Goal: Task Accomplishment & Management: Manage account settings

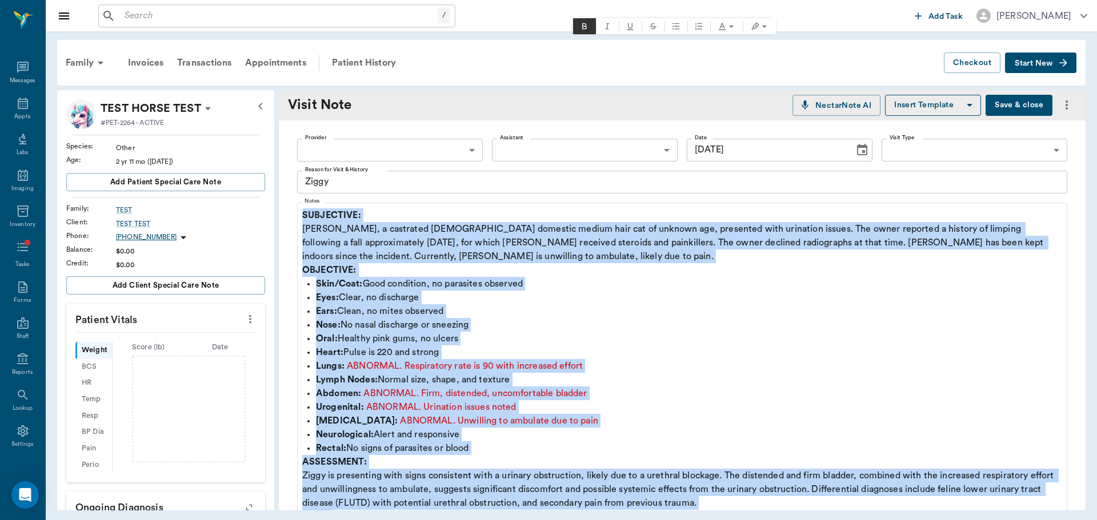
scroll to position [171, 0]
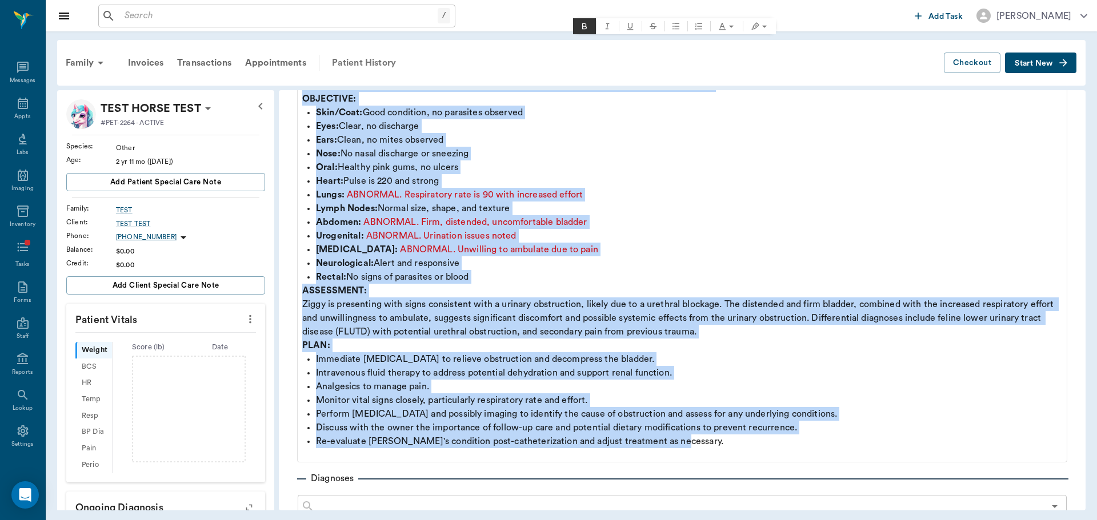
click at [353, 65] on div "Patient History" at bounding box center [364, 62] width 78 height 27
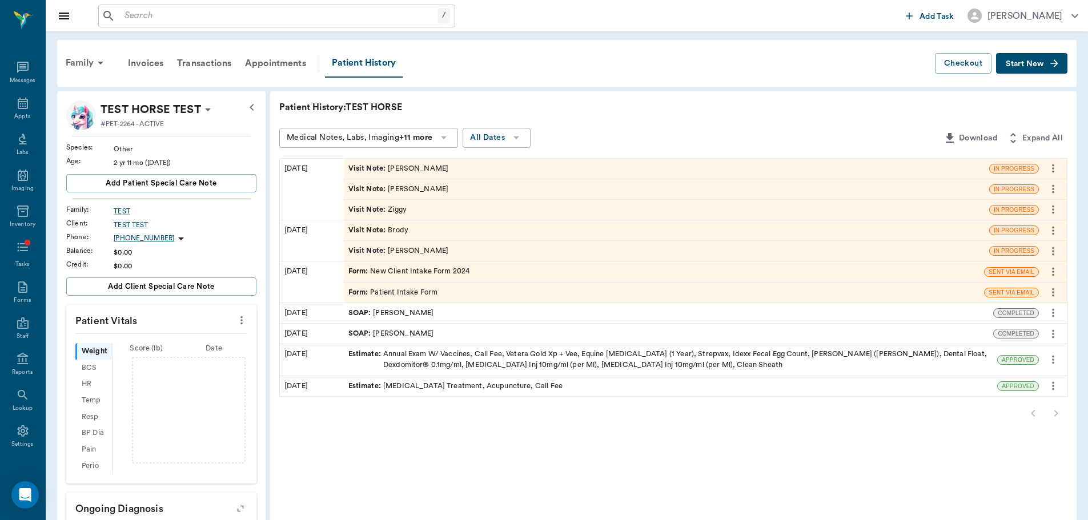
click at [1050, 190] on icon "more" at bounding box center [1053, 189] width 13 height 14
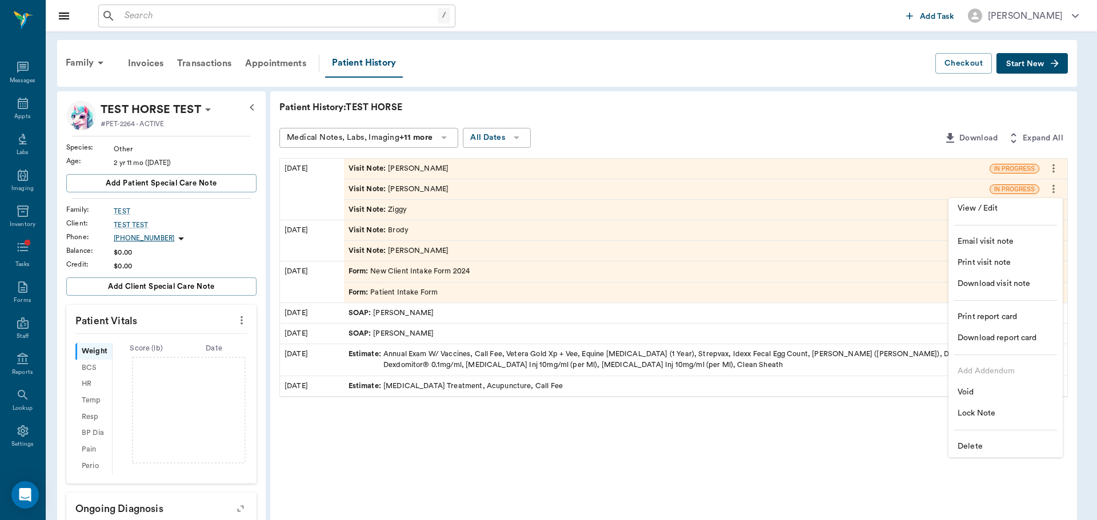
click at [981, 448] on span "Delete" at bounding box center [1005, 447] width 96 height 12
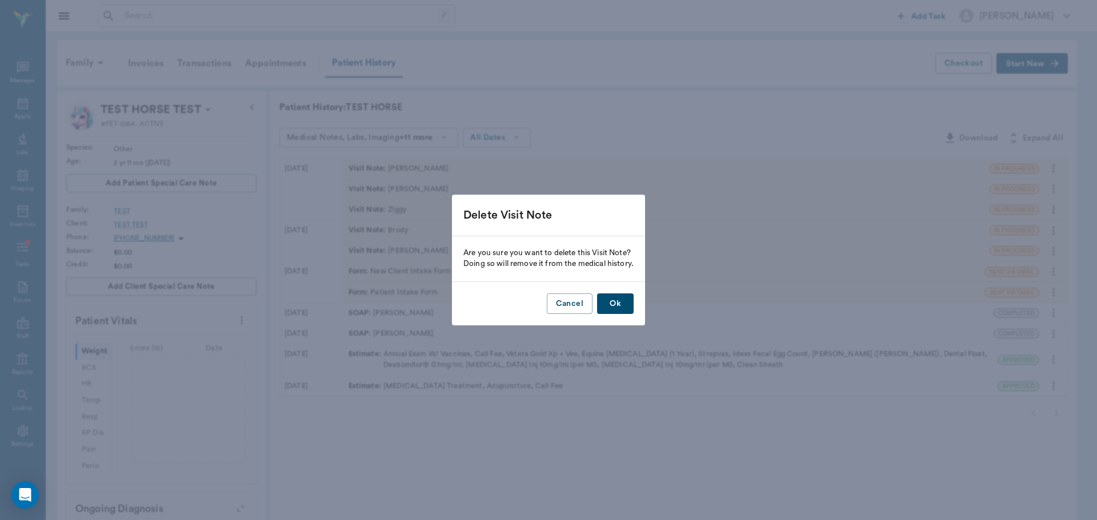
click at [599, 299] on button "Ok" at bounding box center [615, 304] width 37 height 21
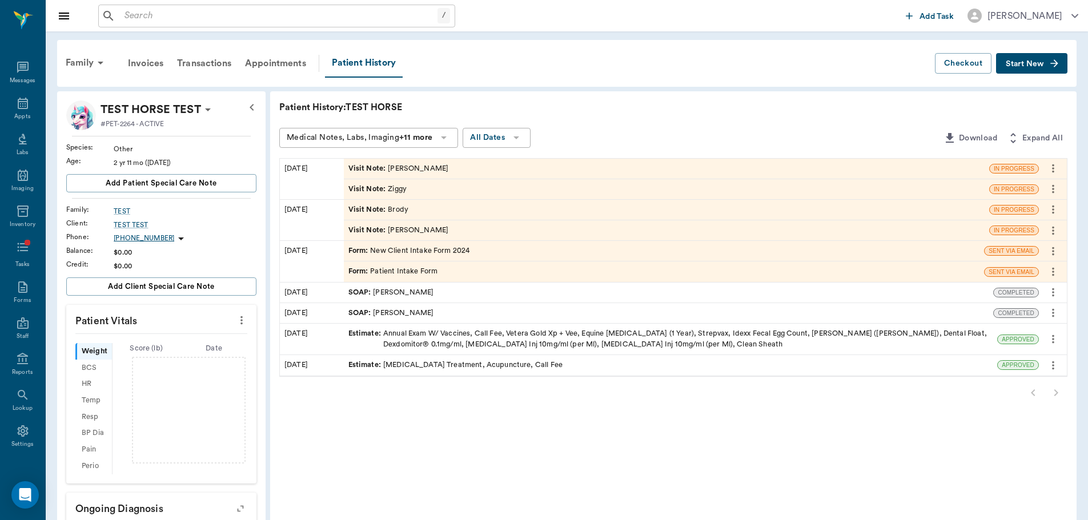
click at [1056, 188] on icon "more" at bounding box center [1053, 189] width 13 height 14
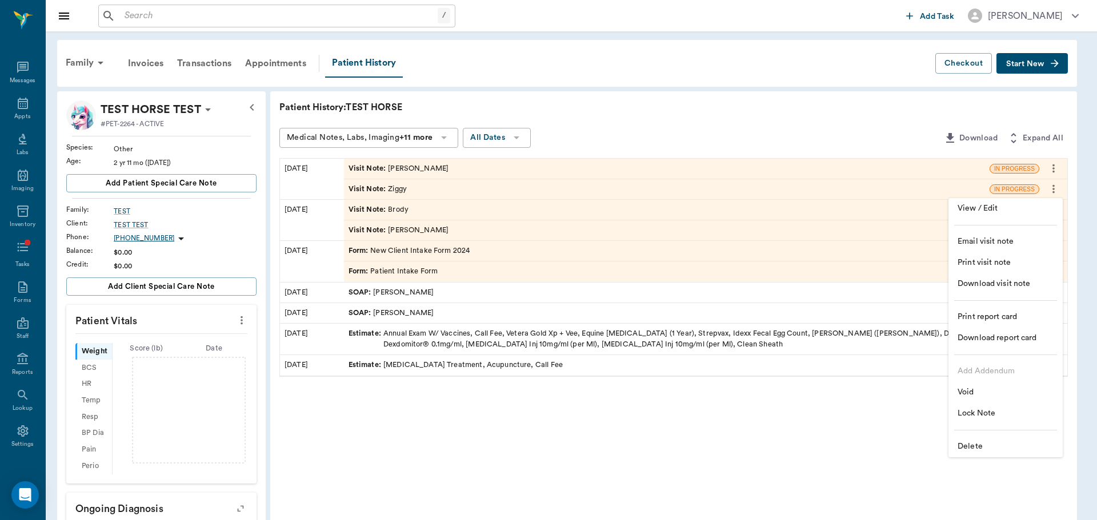
click at [967, 440] on li "Delete" at bounding box center [1005, 446] width 114 height 21
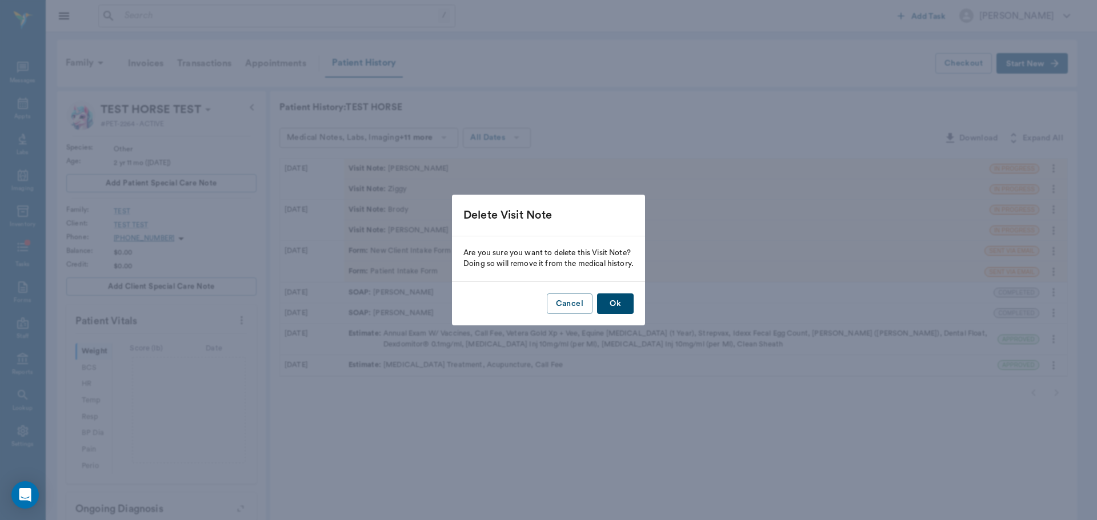
click at [647, 320] on div "Delete Visit Note Are you sure you want to delete this Visit Note? Doing so wil…" at bounding box center [548, 260] width 1097 height 520
click at [634, 314] on div "Cancel Ok" at bounding box center [548, 304] width 193 height 44
click at [626, 306] on button "Ok" at bounding box center [615, 304] width 37 height 21
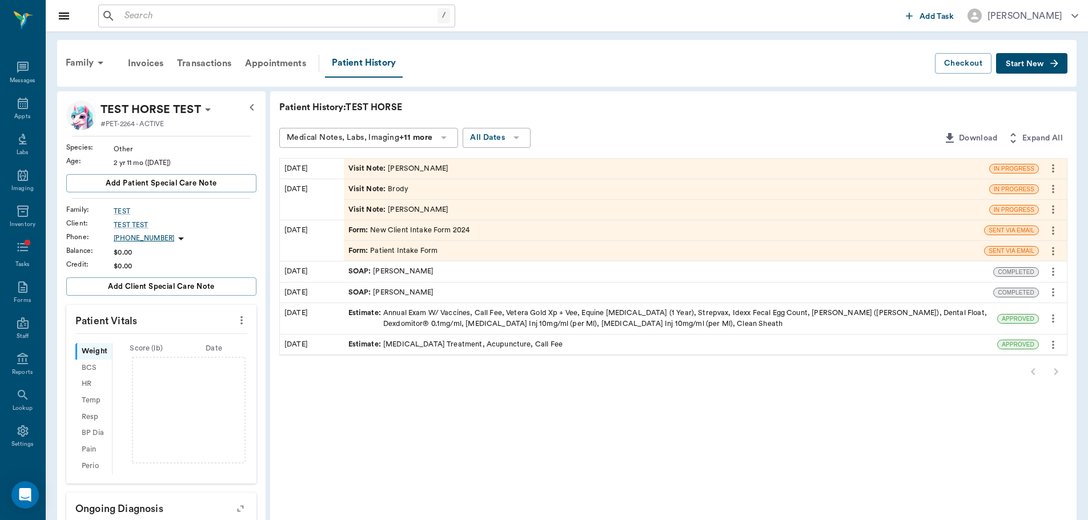
click at [1056, 214] on icon "more" at bounding box center [1053, 210] width 13 height 14
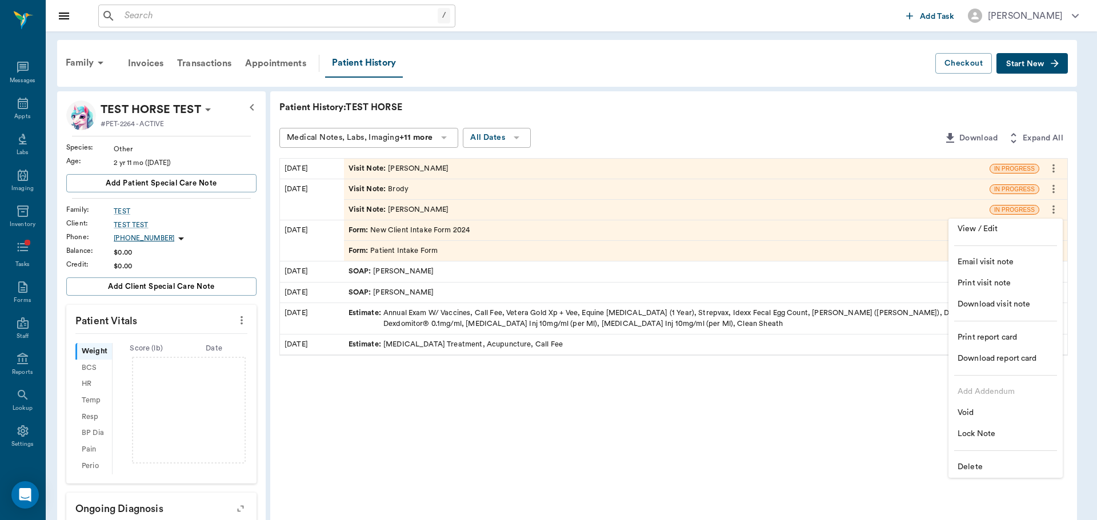
click at [970, 462] on span "Delete" at bounding box center [1005, 468] width 96 height 12
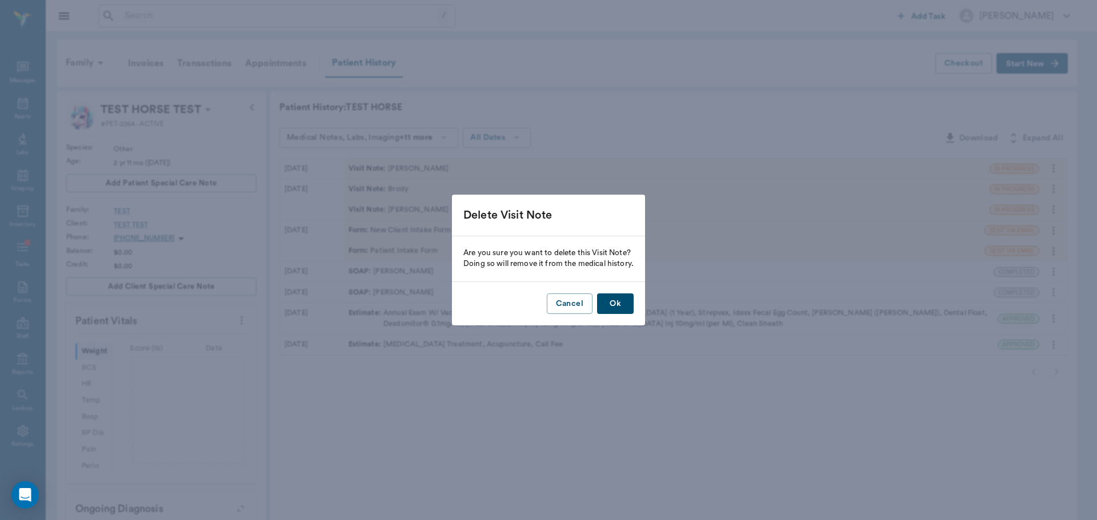
click at [628, 305] on button "Ok" at bounding box center [615, 304] width 37 height 21
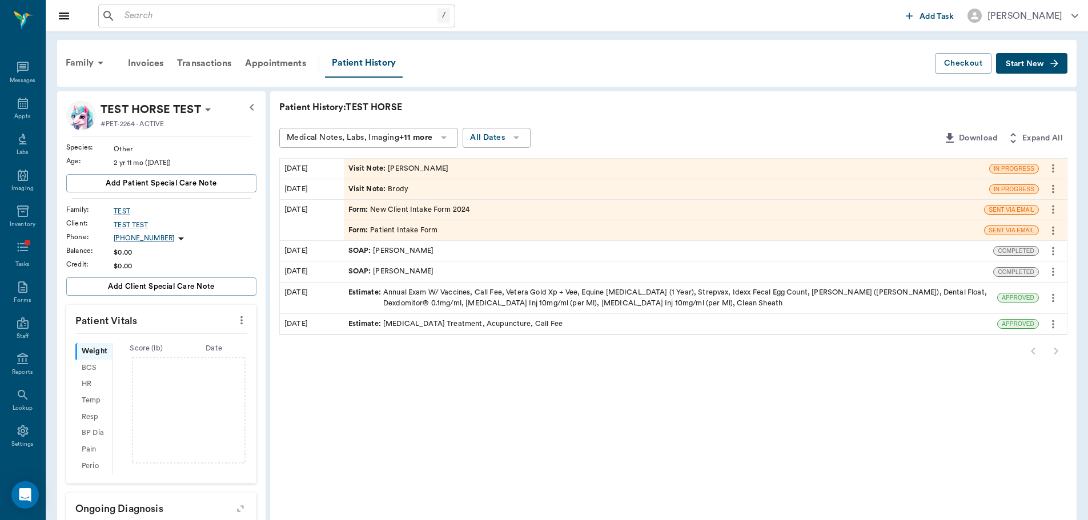
click at [1054, 188] on icon "more" at bounding box center [1053, 189] width 2 height 9
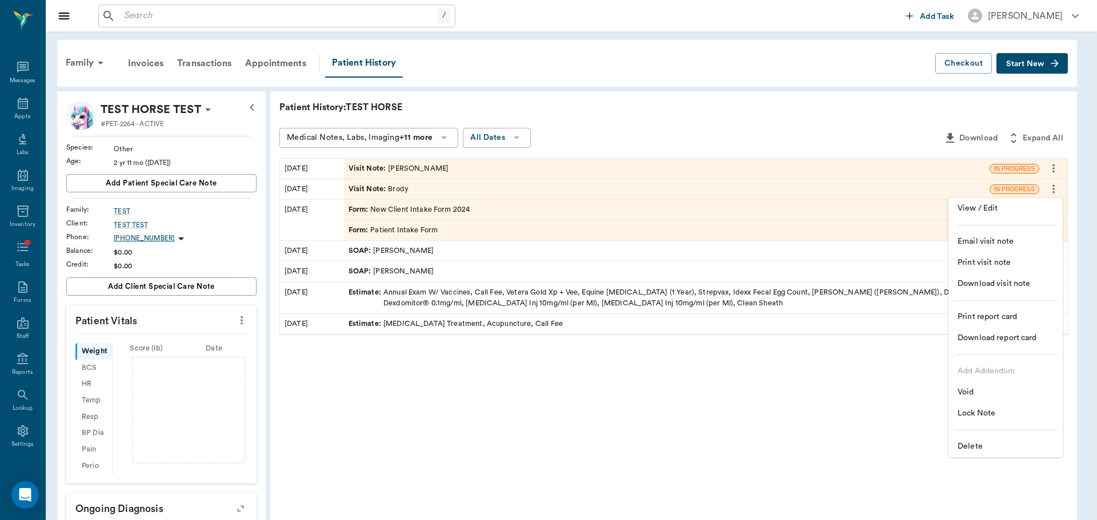
click at [975, 451] on span "Delete" at bounding box center [1005, 447] width 96 height 12
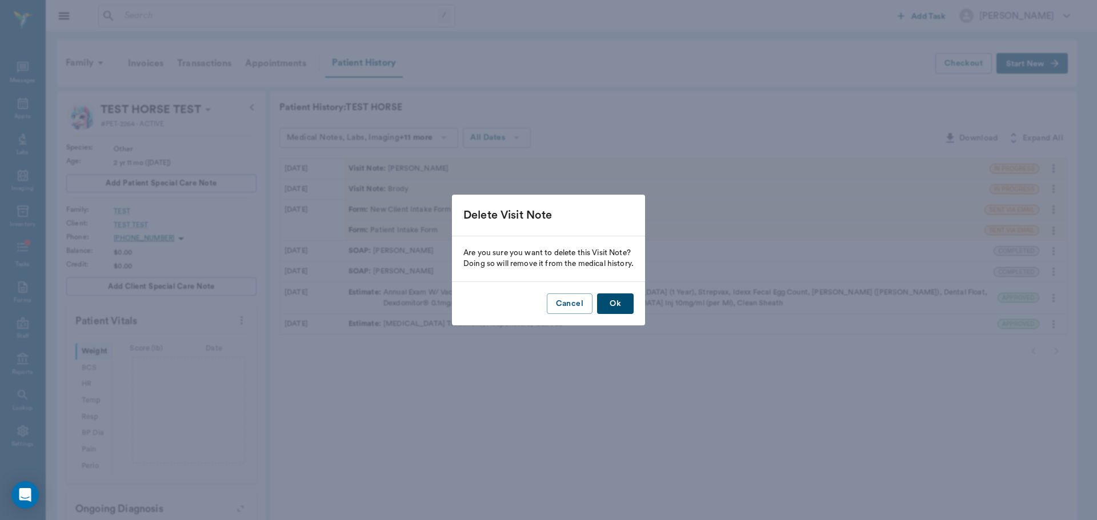
click at [604, 301] on button "Ok" at bounding box center [615, 304] width 37 height 21
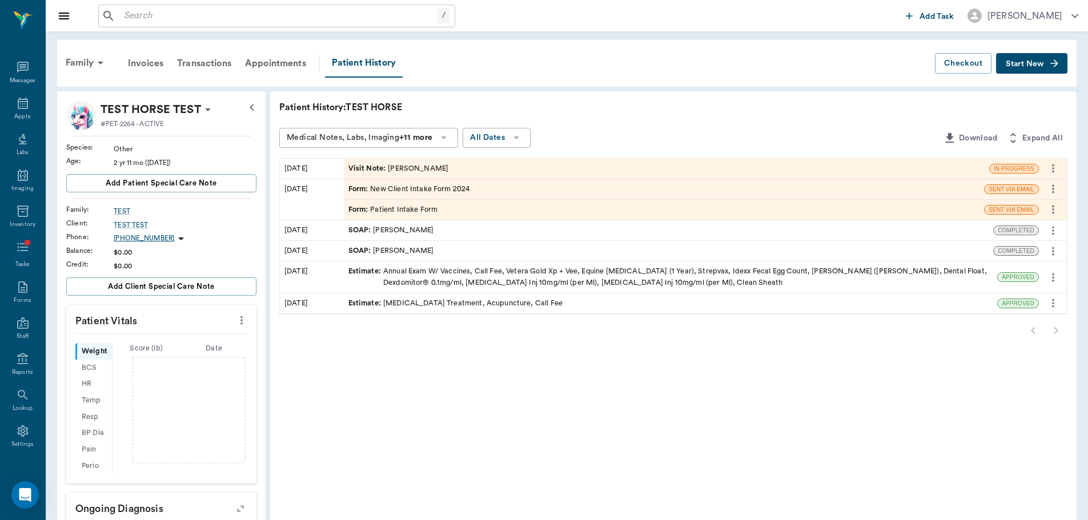
click at [392, 170] on div "Visit Note : [PERSON_NAME]" at bounding box center [398, 168] width 101 height 11
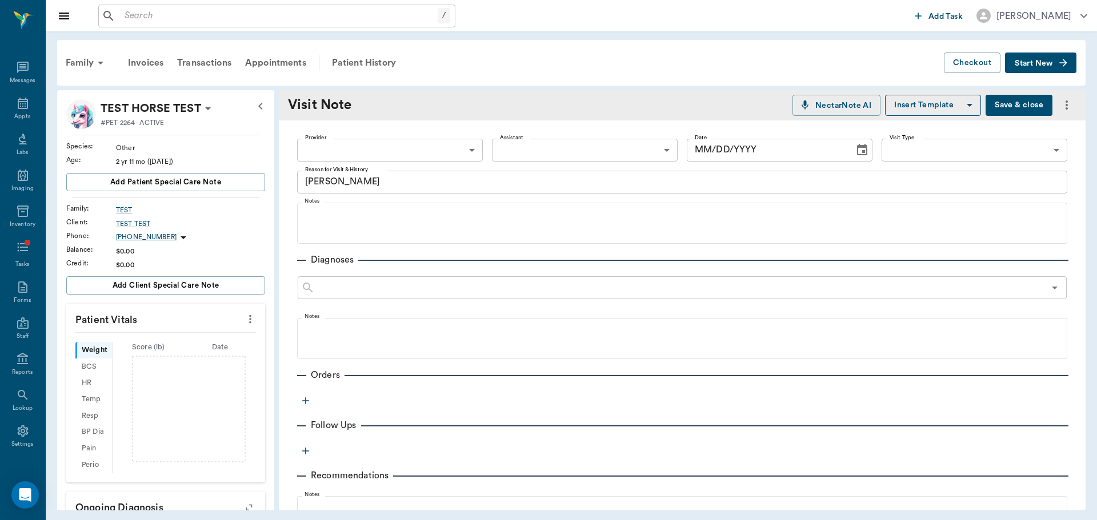
type textarea "[PERSON_NAME]"
type input "[DATE]"
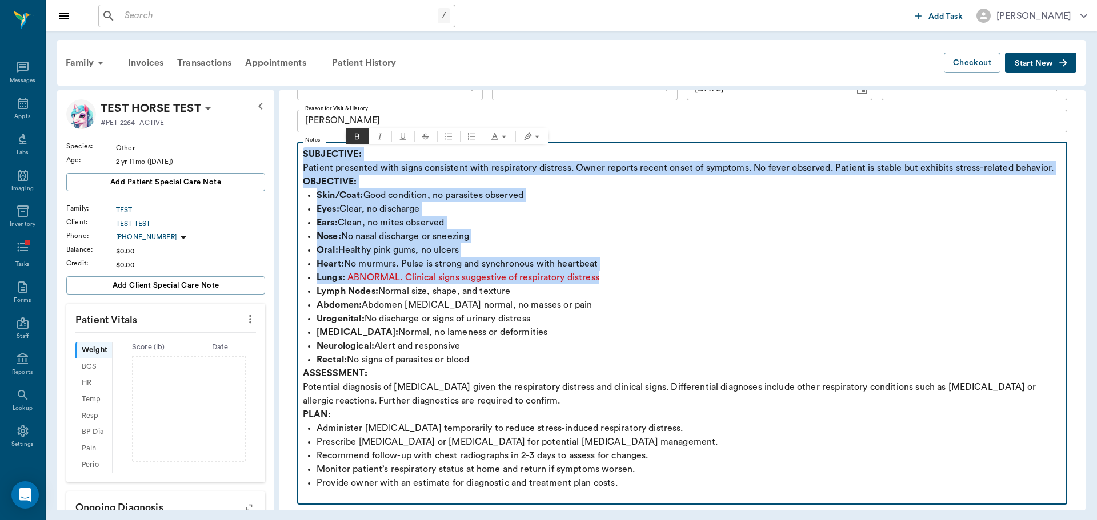
scroll to position [171, 0]
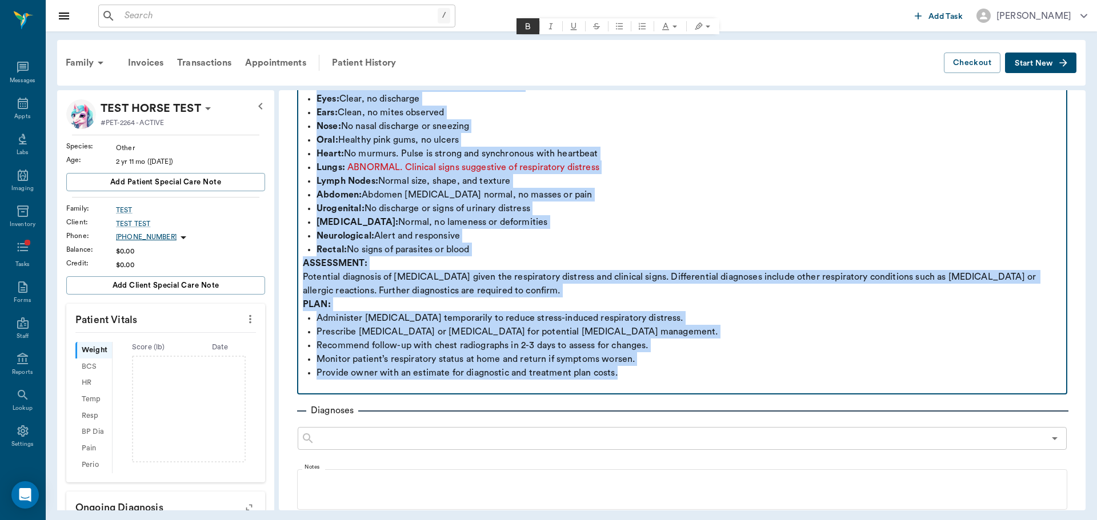
drag, startPoint x: 302, startPoint y: 215, endPoint x: 866, endPoint y: 385, distance: 588.7
click at [867, 385] on div "SUBJECTIVE: Patient presented with signs consistent with respiratory distress. …" at bounding box center [682, 215] width 759 height 356
copy div "SUBJECTIVE: Patient presented with signs consistent with respiratory distress. …"
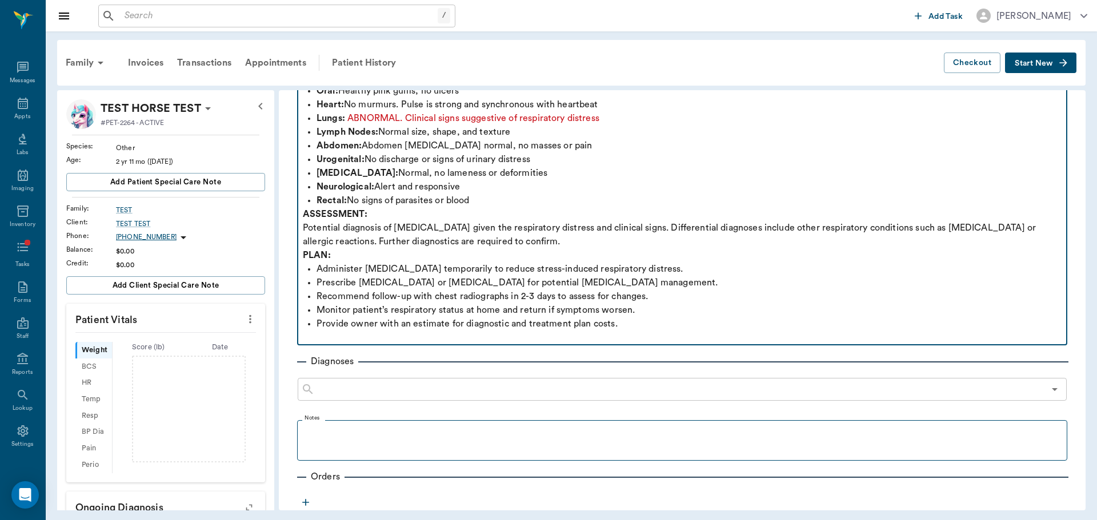
scroll to position [0, 0]
